Goal: Task Accomplishment & Management: Use online tool/utility

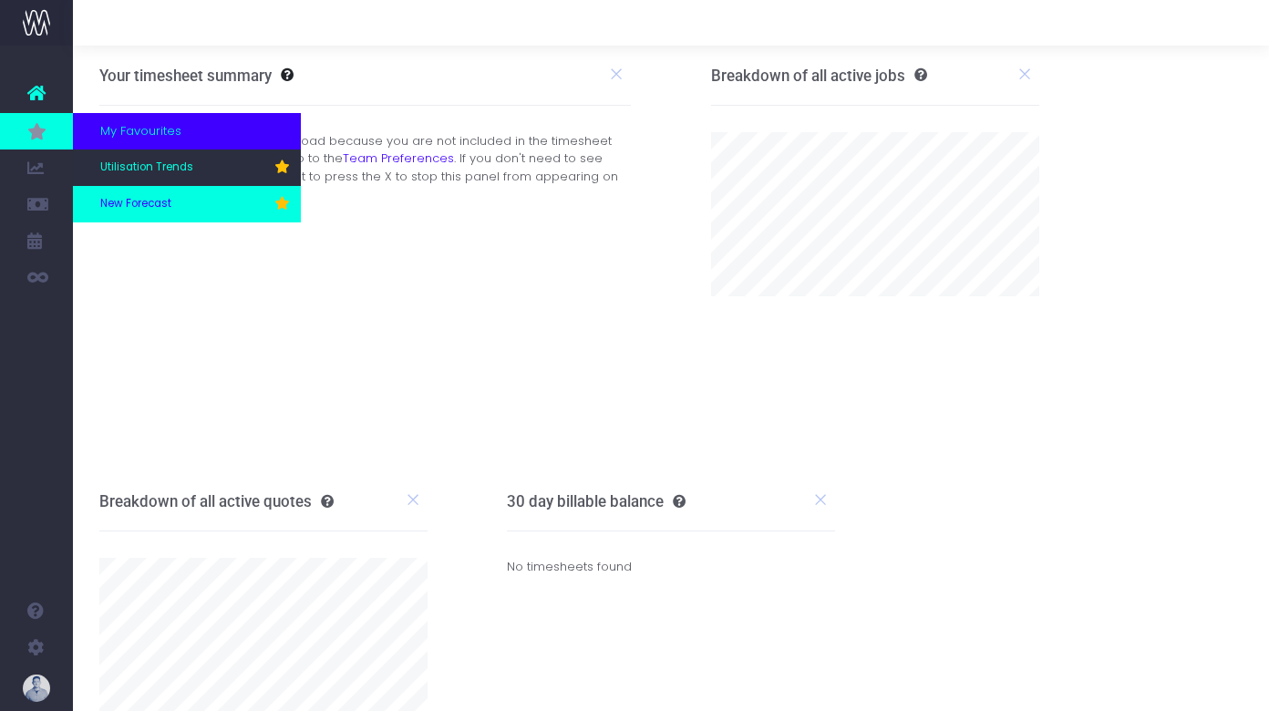
click at [132, 200] on span "New Forecast" at bounding box center [135, 204] width 71 height 16
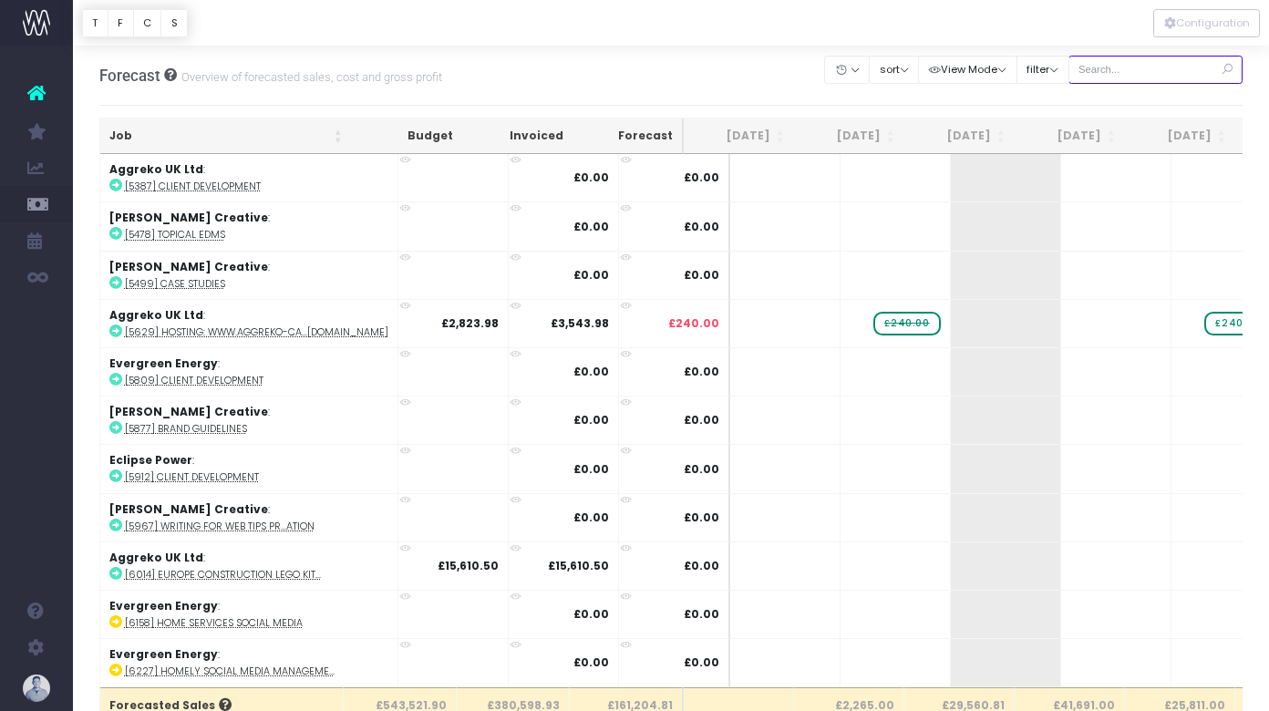
click at [1151, 76] on input "text" at bounding box center [1155, 70] width 175 height 28
type input "confirmed"
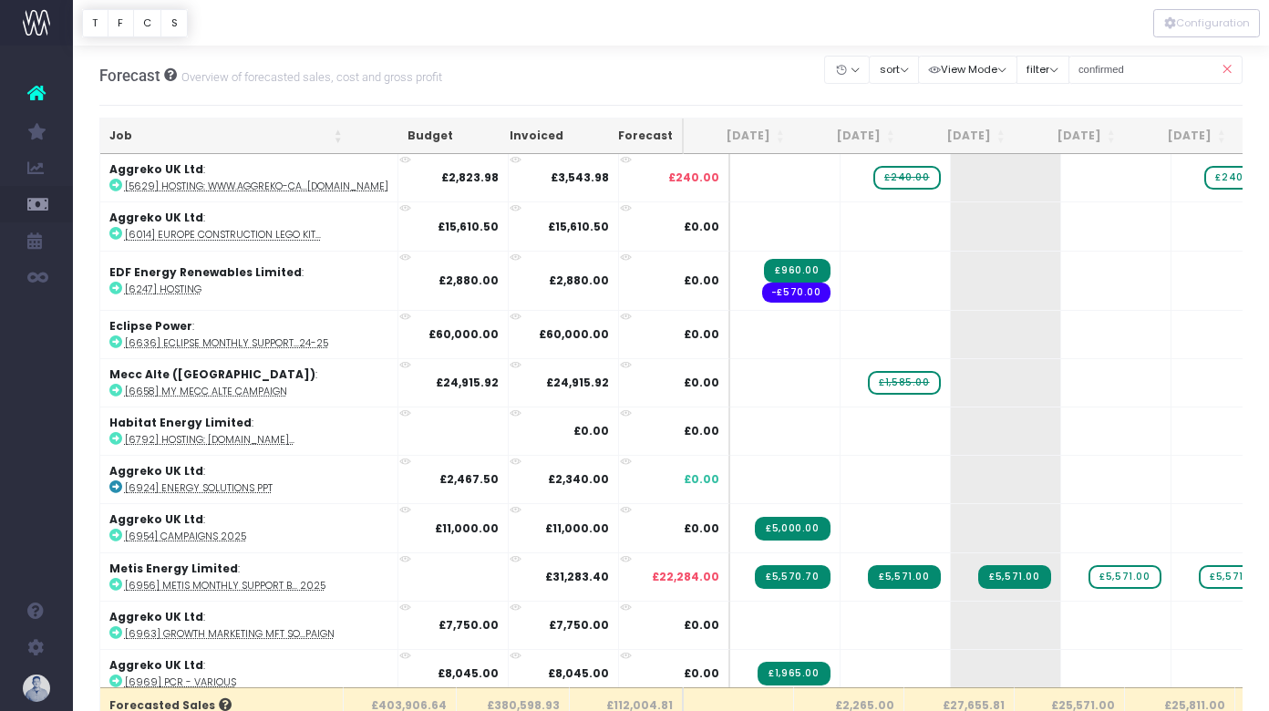
click at [170, 129] on th "Job" at bounding box center [226, 136] width 252 height 36
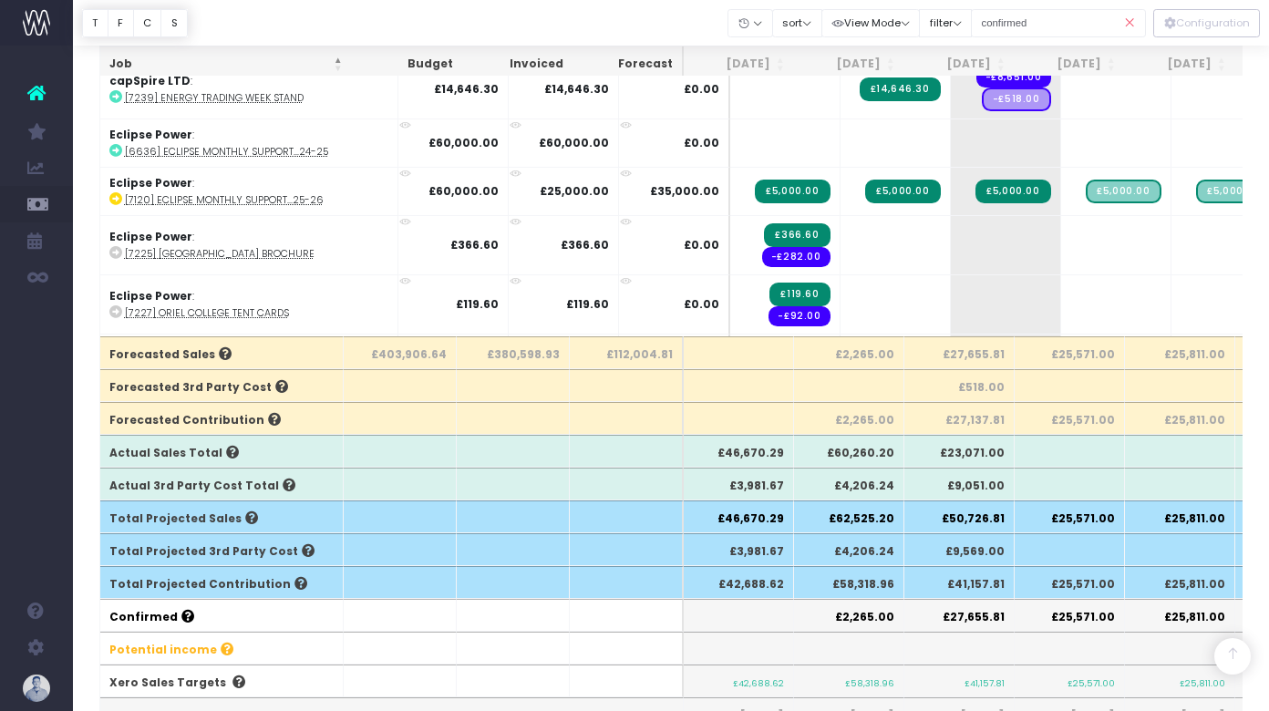
scroll to position [1127, 0]
